Goal: Complete application form

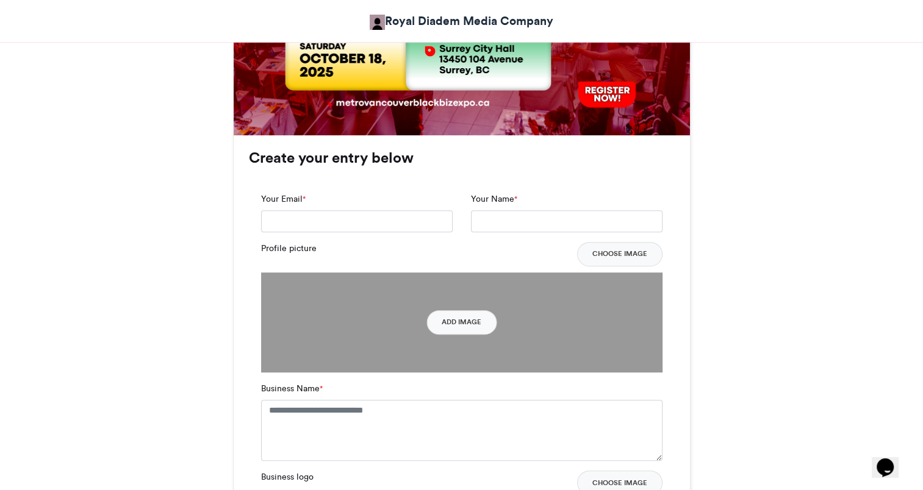
scroll to position [754, 0]
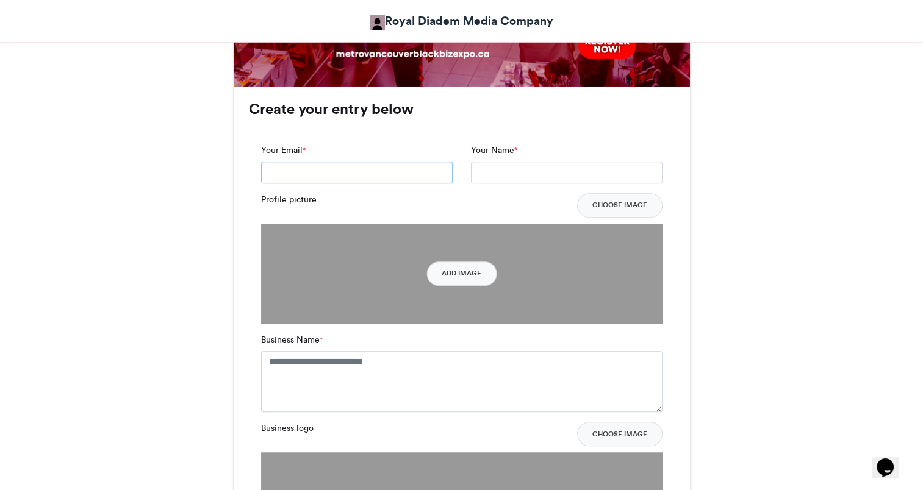
click at [347, 176] on input "Your Email *" at bounding box center [357, 173] width 192 height 22
type input "**********"
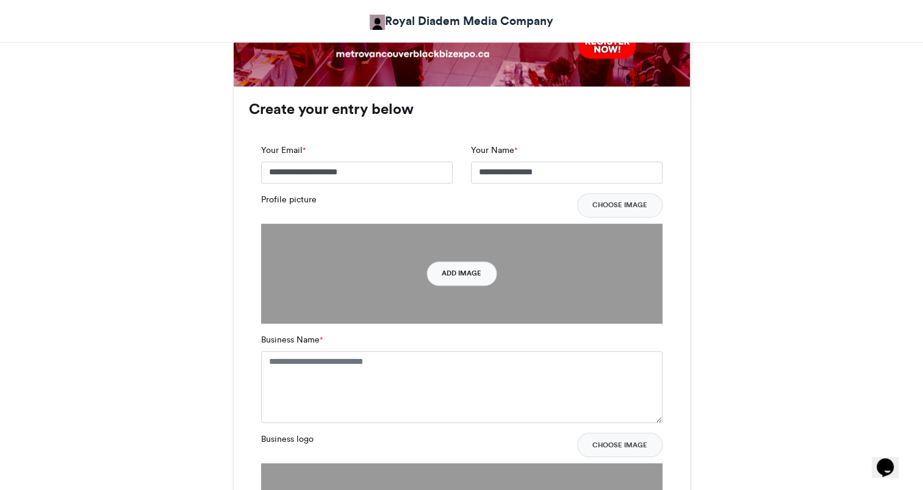
click at [445, 269] on button "Add Image" at bounding box center [461, 274] width 70 height 24
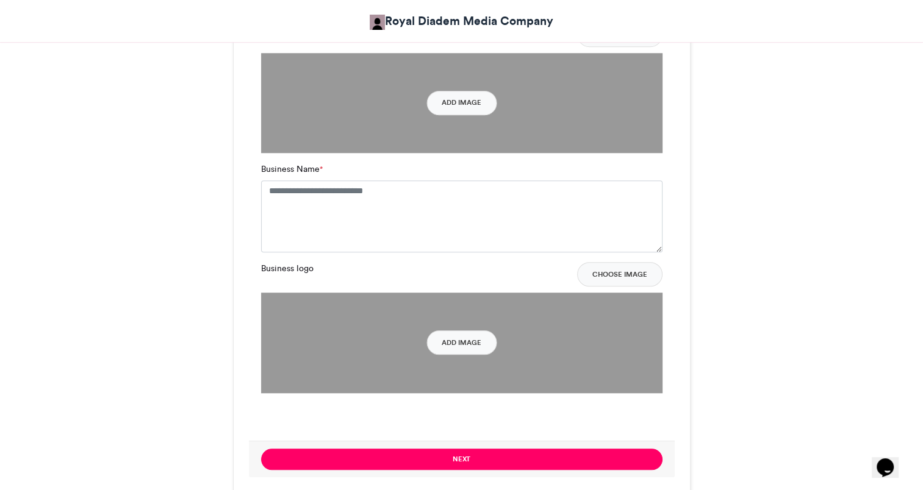
scroll to position [925, 0]
click at [615, 273] on button "Choose Image" at bounding box center [619, 274] width 85 height 24
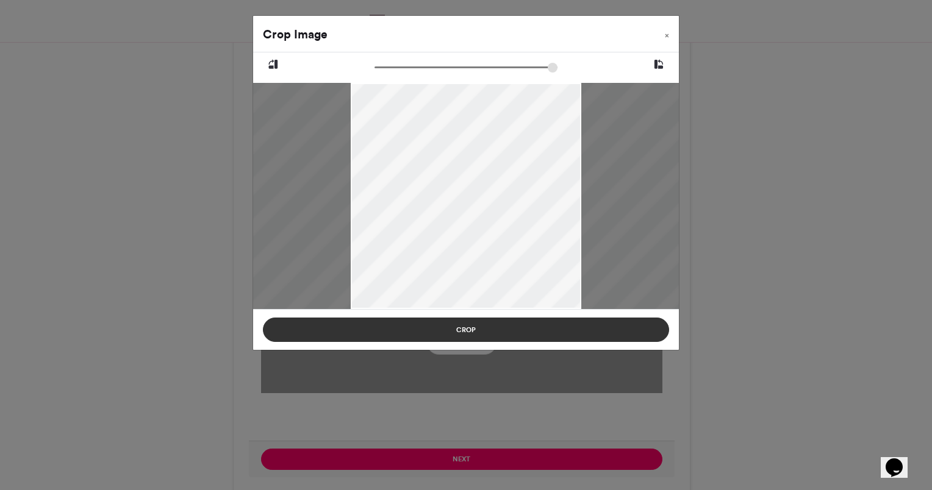
click at [464, 327] on button "Crop" at bounding box center [466, 330] width 406 height 24
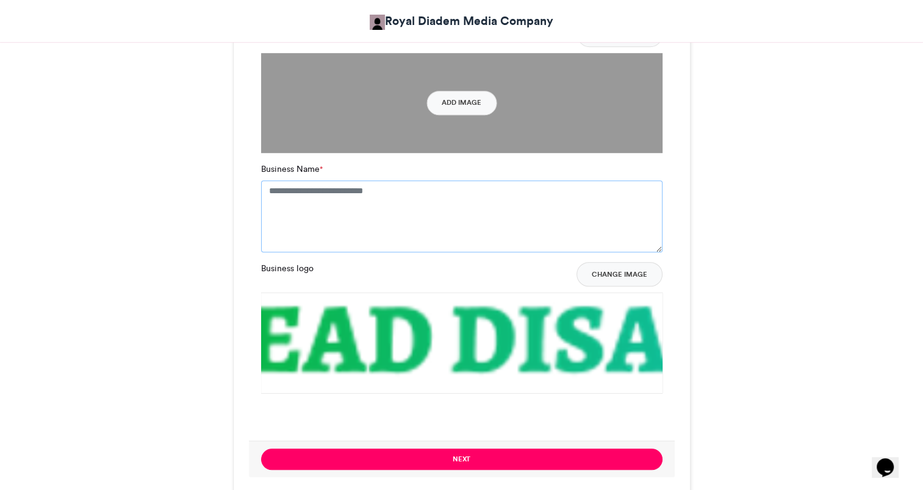
click at [437, 199] on textarea "Business Name *" at bounding box center [461, 217] width 401 height 72
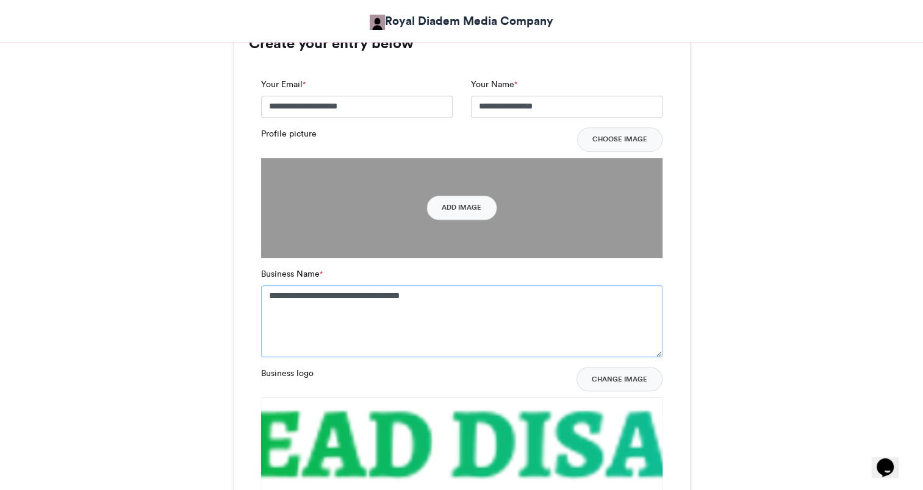
scroll to position [811, 0]
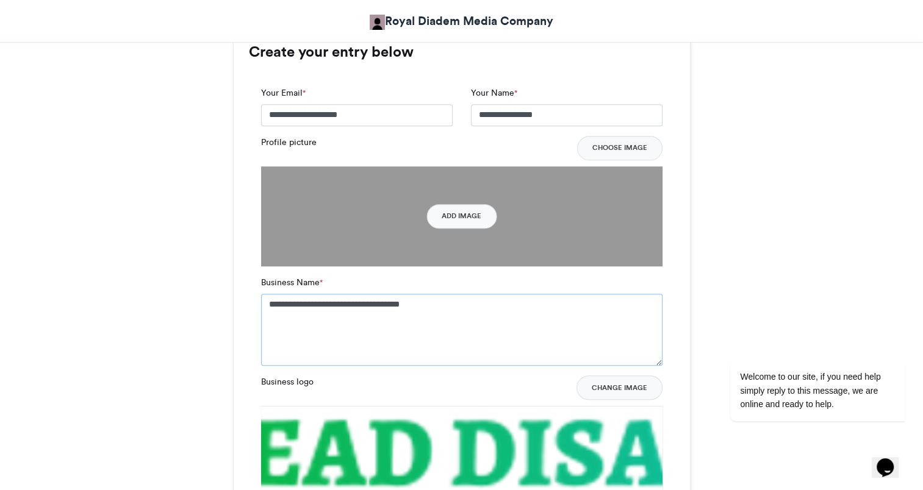
type textarea "**********"
click at [467, 212] on button "Add Image" at bounding box center [461, 216] width 70 height 24
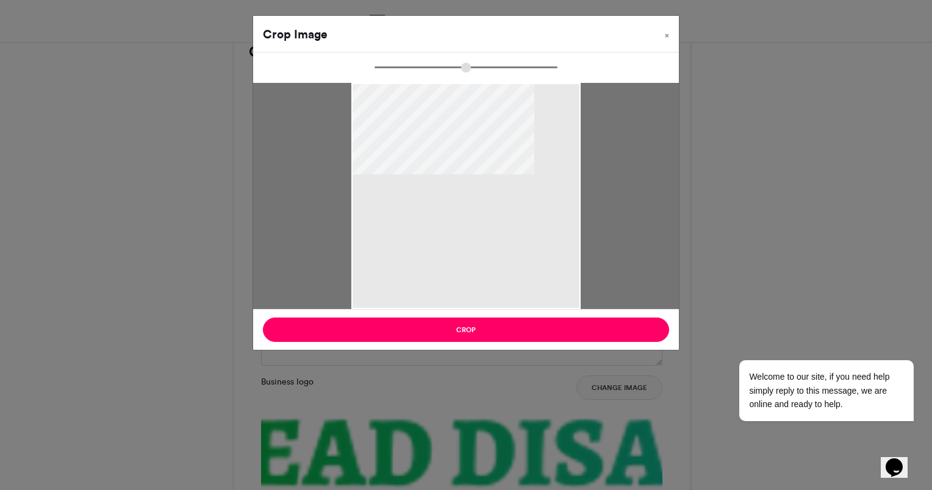
type input "******"
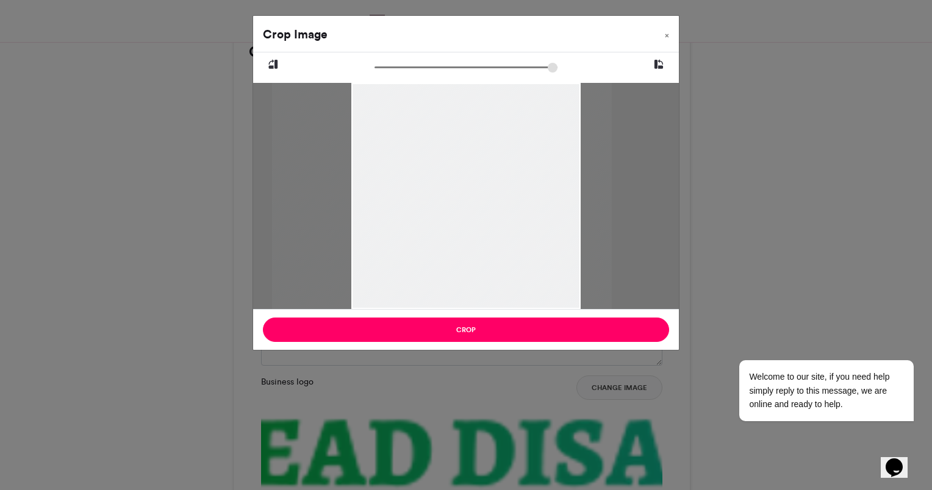
drag, startPoint x: 349, startPoint y: 217, endPoint x: 325, endPoint y: 212, distance: 24.3
click at [325, 212] on div at bounding box center [443, 196] width 340 height 226
click at [349, 212] on div at bounding box center [440, 196] width 340 height 226
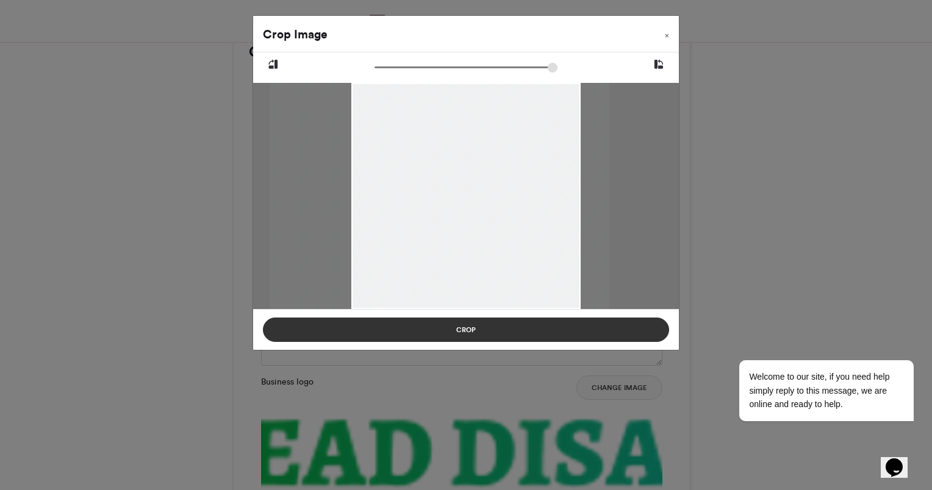
click at [478, 323] on button "Crop" at bounding box center [466, 330] width 406 height 24
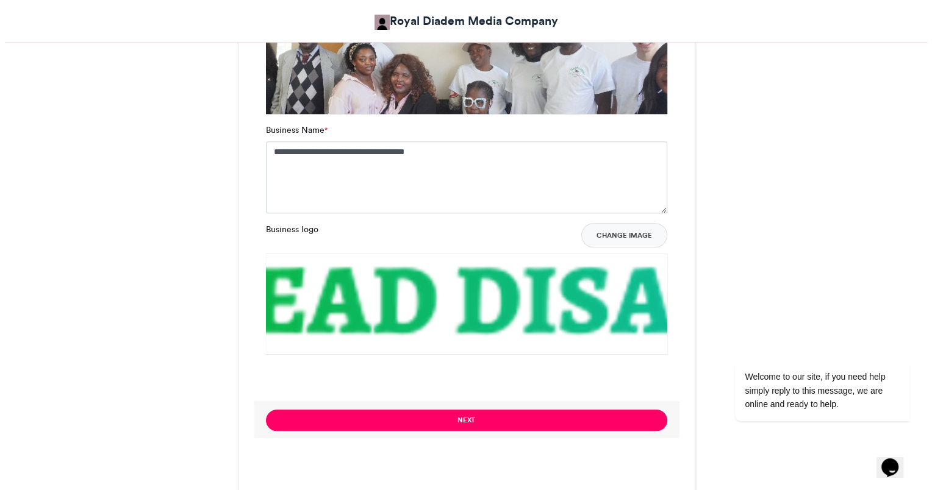
scroll to position [844, 0]
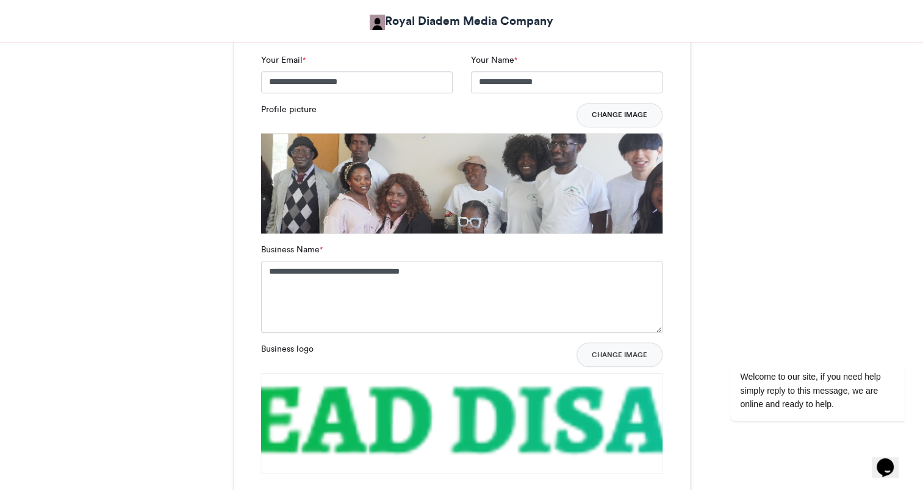
click at [627, 113] on button "Change Image" at bounding box center [620, 115] width 86 height 24
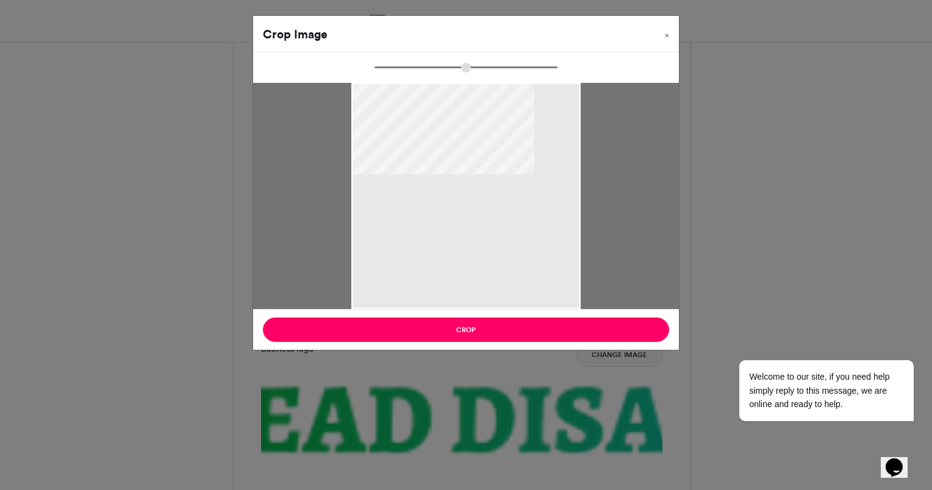
type input "******"
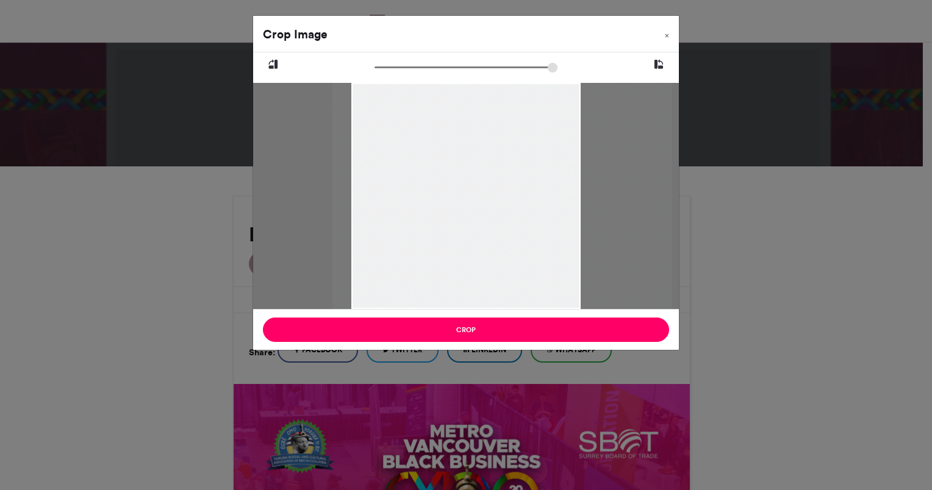
scroll to position [844, 0]
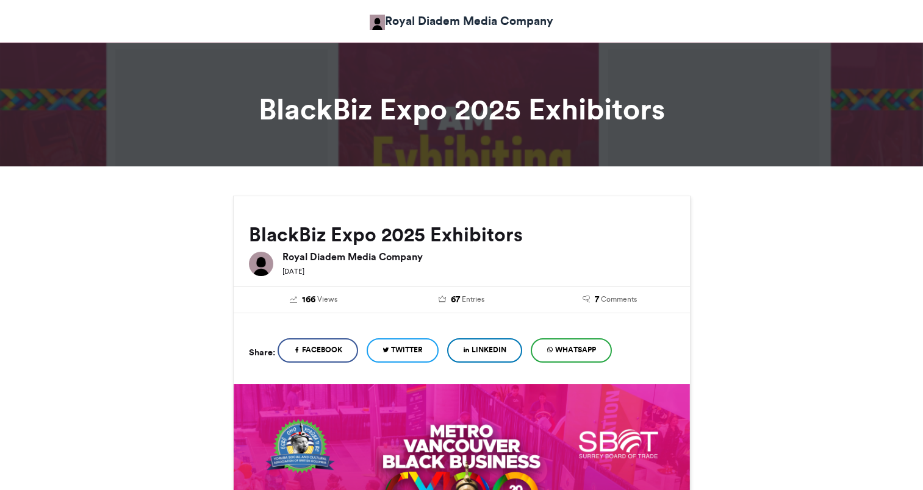
scroll to position [223, 0]
